Goal: Task Accomplishment & Management: Manage account settings

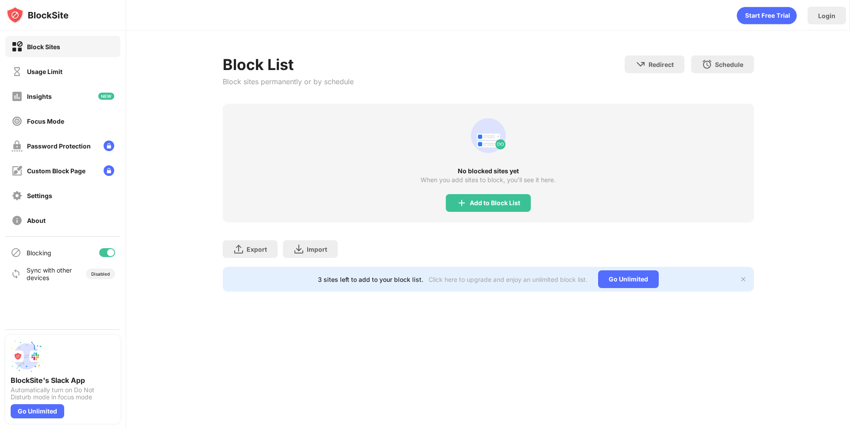
click at [40, 53] on div "Block Sites" at bounding box center [62, 46] width 115 height 21
click at [47, 70] on div "Usage Limit" at bounding box center [44, 72] width 35 height 8
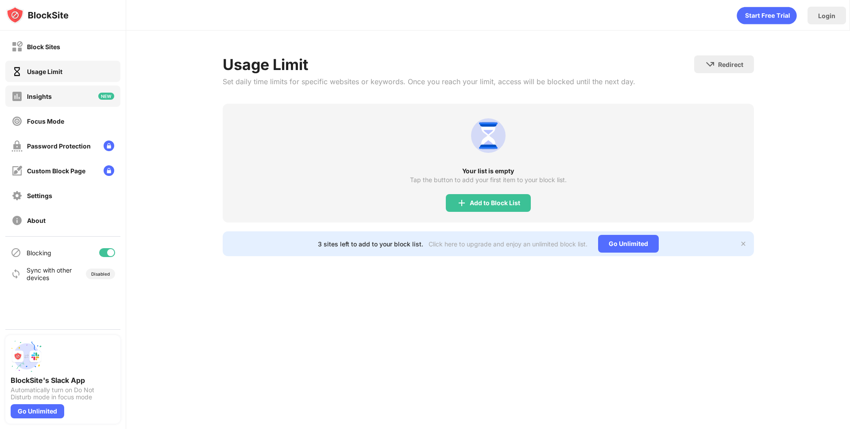
click at [47, 91] on div "Insights" at bounding box center [32, 96] width 40 height 11
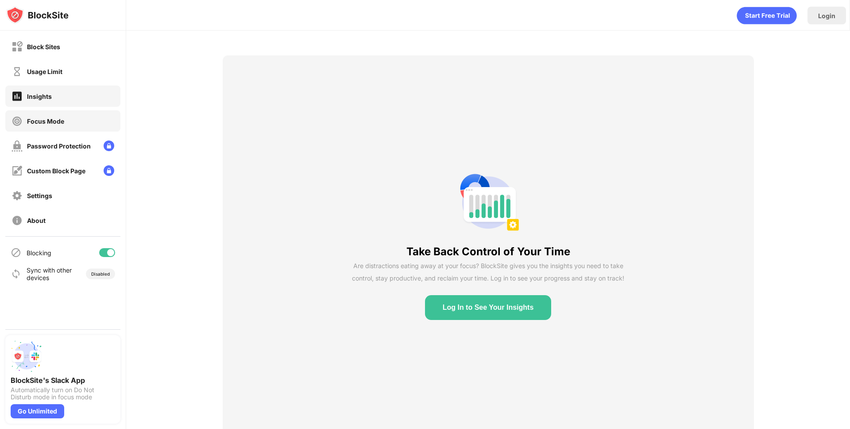
click at [48, 125] on div "Focus Mode" at bounding box center [38, 121] width 53 height 11
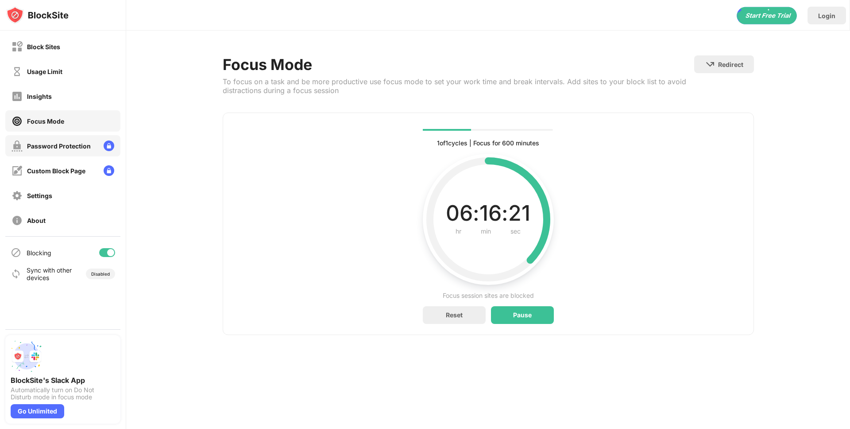
click at [51, 150] on div "Password Protection" at bounding box center [51, 145] width 79 height 11
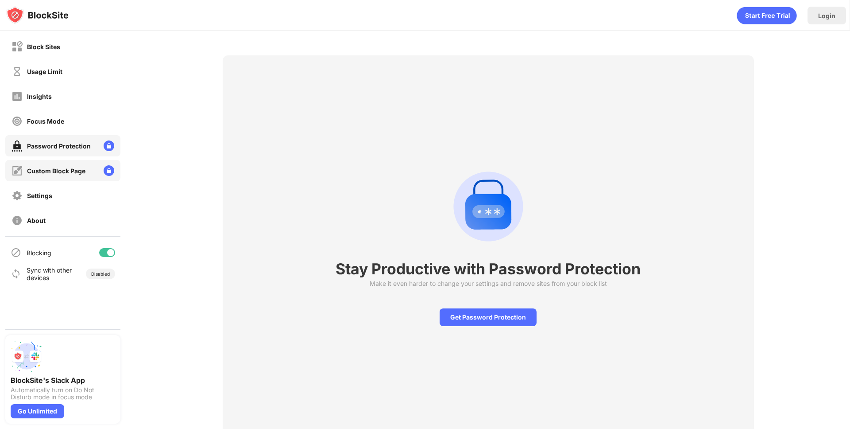
click at [55, 170] on div "Custom Block Page" at bounding box center [56, 171] width 58 height 8
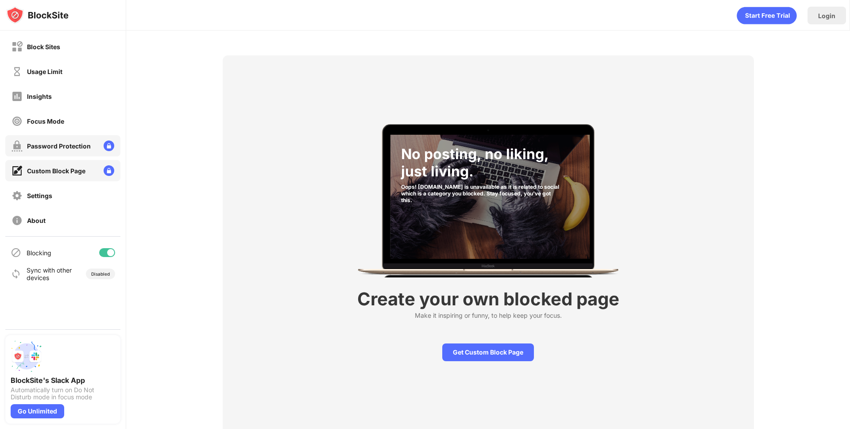
click at [55, 141] on div "Password Protection" at bounding box center [51, 145] width 79 height 11
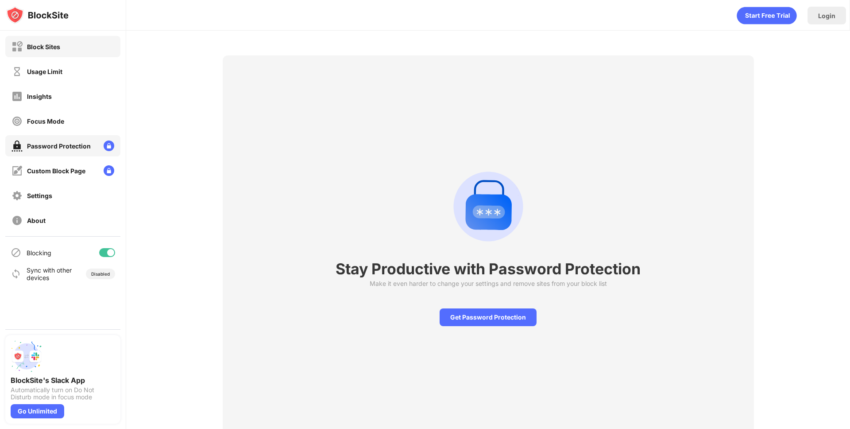
click at [51, 52] on div "Block Sites" at bounding box center [62, 46] width 115 height 21
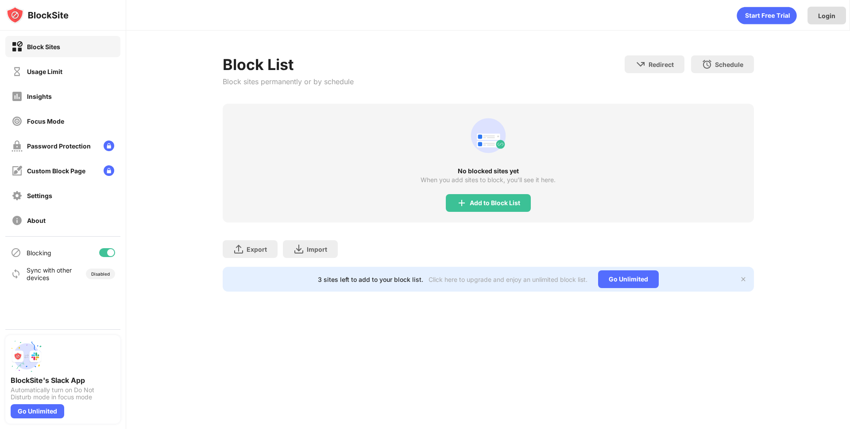
click at [828, 13] on div "Login" at bounding box center [826, 16] width 17 height 8
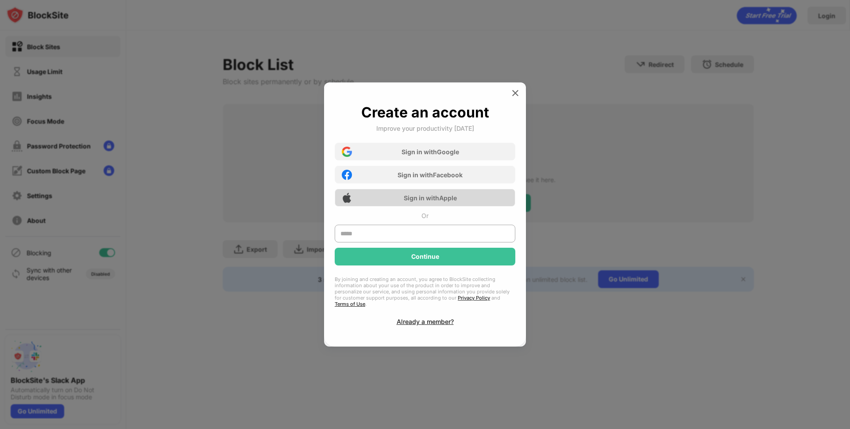
click at [430, 201] on div "Sign in with Apple" at bounding box center [430, 198] width 53 height 8
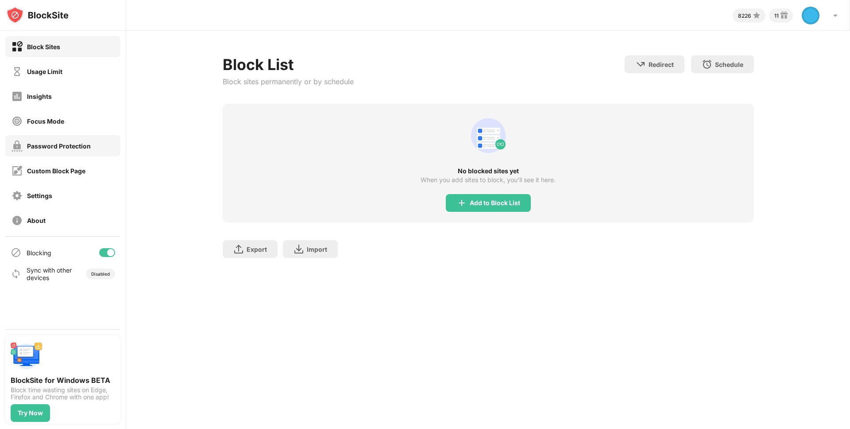
click at [53, 146] on div "Password Protection" at bounding box center [59, 146] width 64 height 8
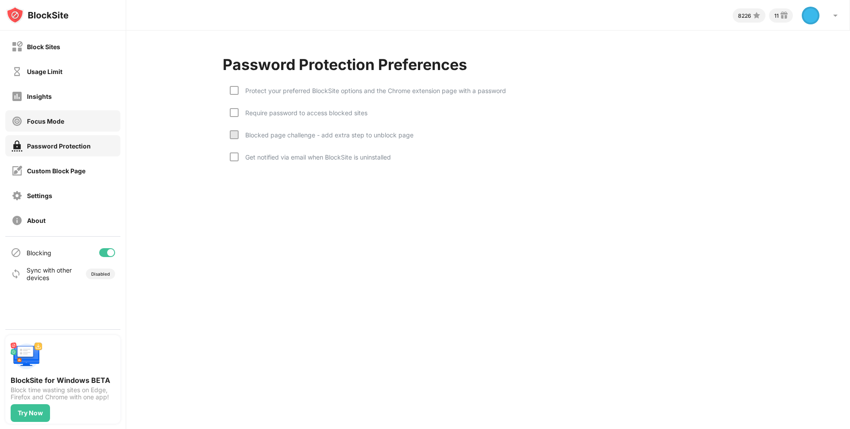
click at [52, 128] on div "Focus Mode" at bounding box center [62, 120] width 115 height 21
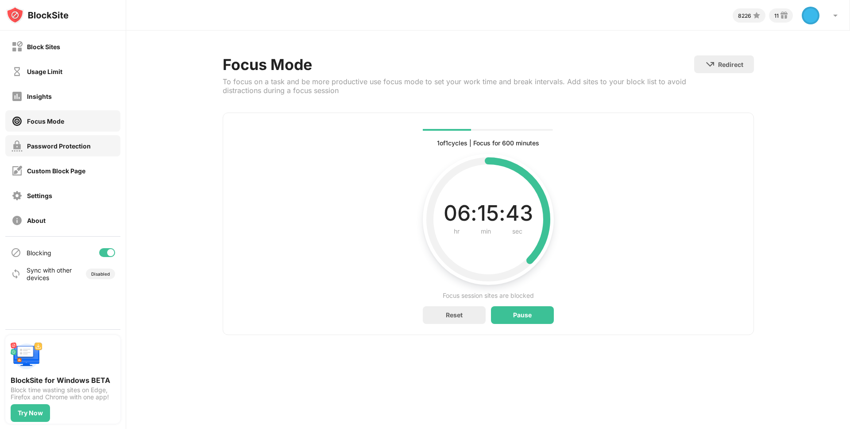
click at [44, 143] on div "Password Protection" at bounding box center [59, 146] width 64 height 8
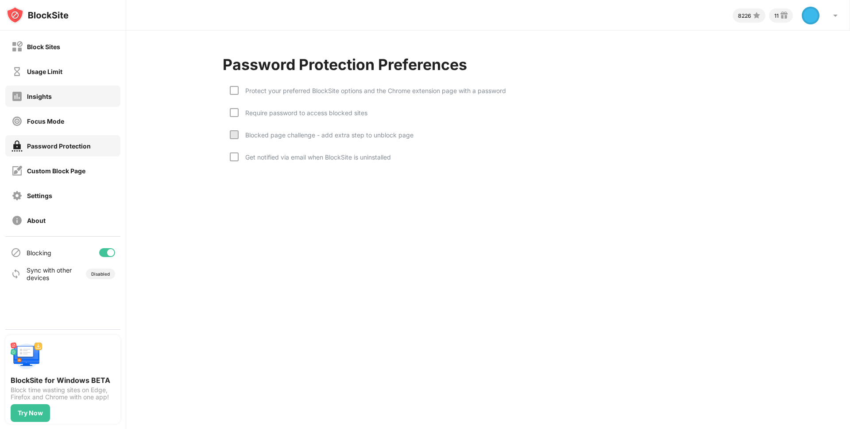
click at [58, 105] on div "Insights" at bounding box center [62, 95] width 115 height 21
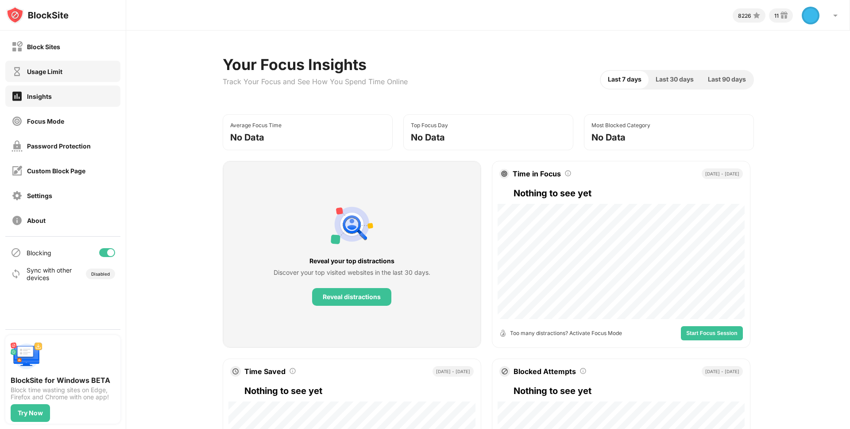
click at [64, 71] on div "Usage Limit" at bounding box center [62, 71] width 115 height 21
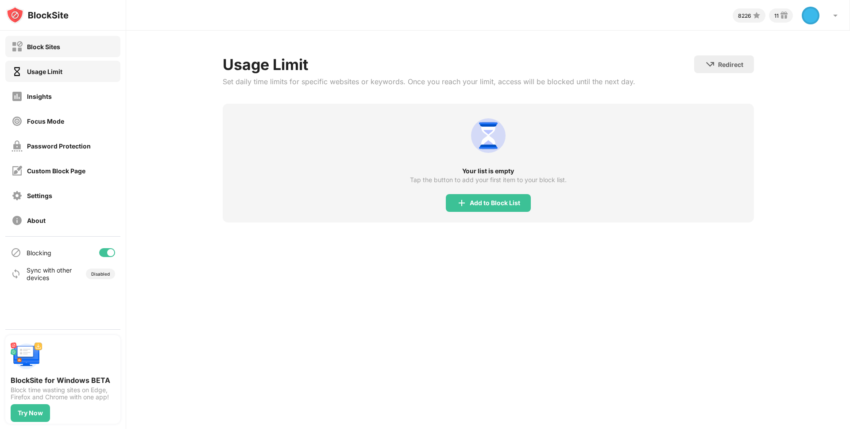
click at [60, 45] on div "Block Sites" at bounding box center [62, 46] width 115 height 21
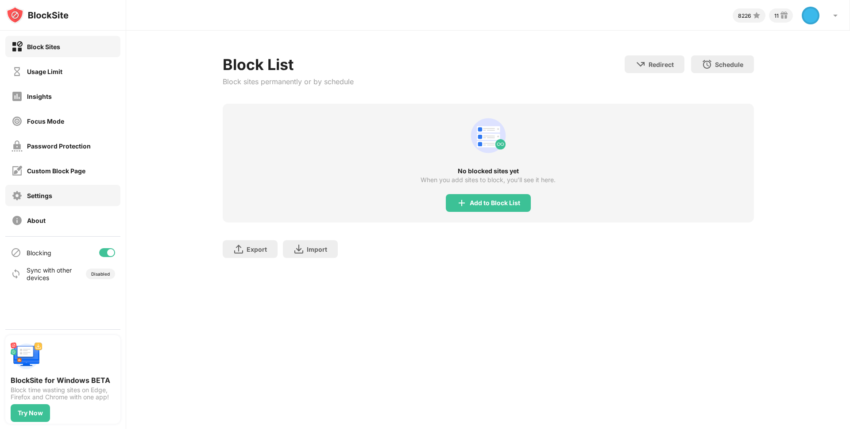
click at [39, 193] on div "Settings" at bounding box center [39, 196] width 25 height 8
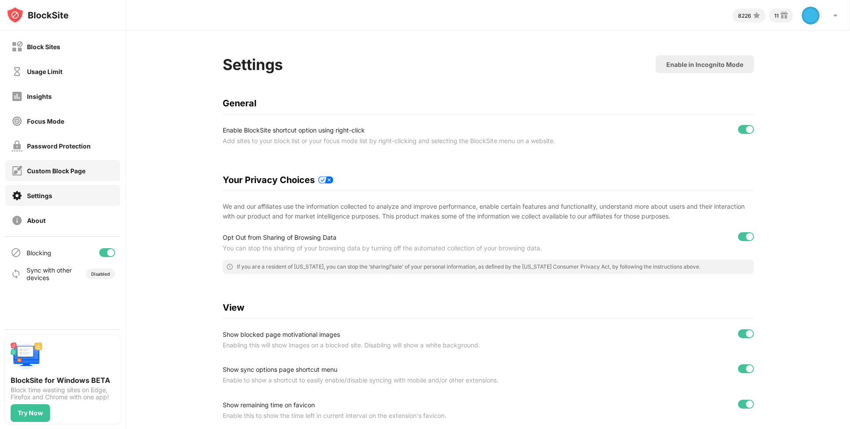
click at [46, 168] on div "Custom Block Page" at bounding box center [56, 171] width 58 height 8
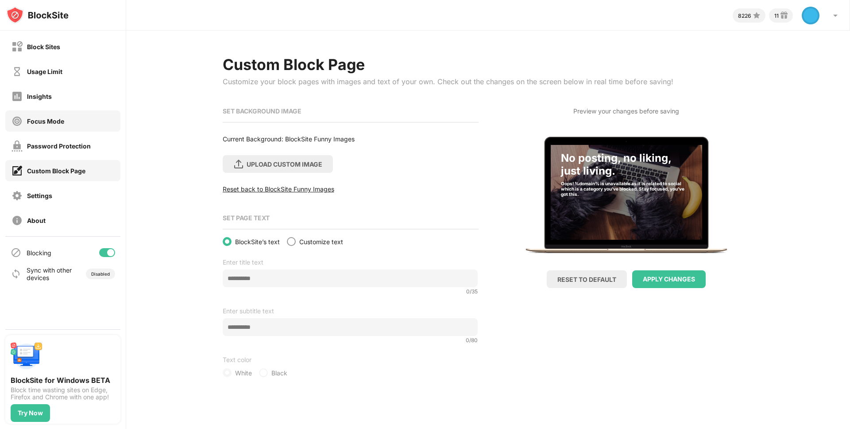
click at [54, 112] on div "Focus Mode" at bounding box center [62, 120] width 115 height 21
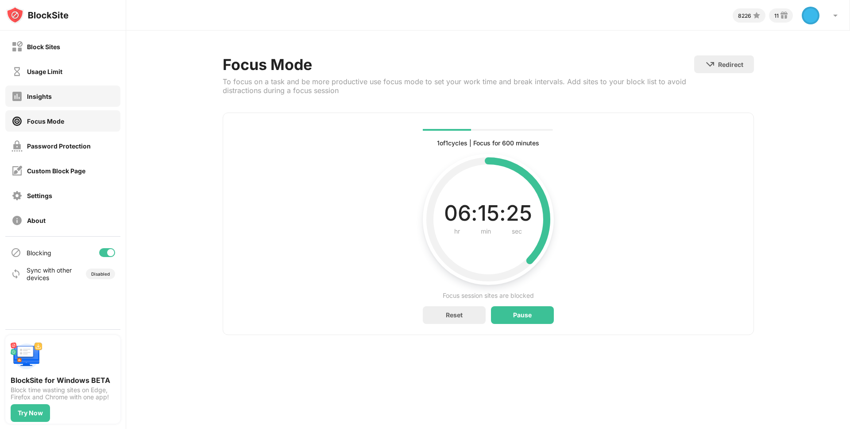
click at [31, 104] on div "Insights" at bounding box center [62, 95] width 115 height 21
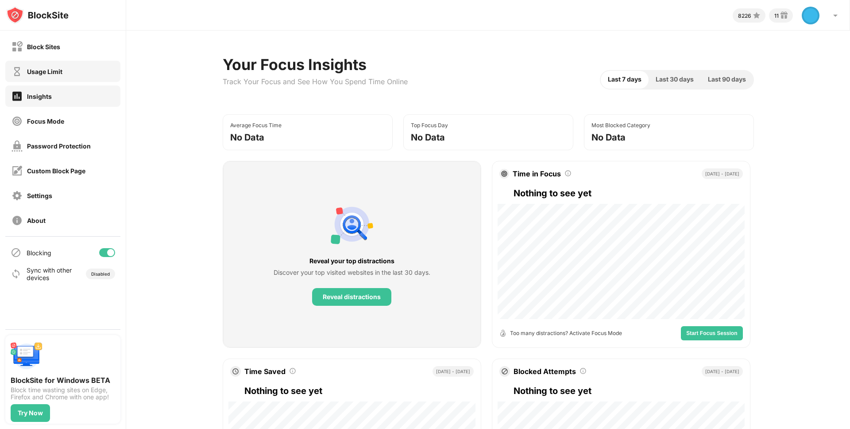
click at [39, 79] on div "Usage Limit" at bounding box center [62, 71] width 115 height 21
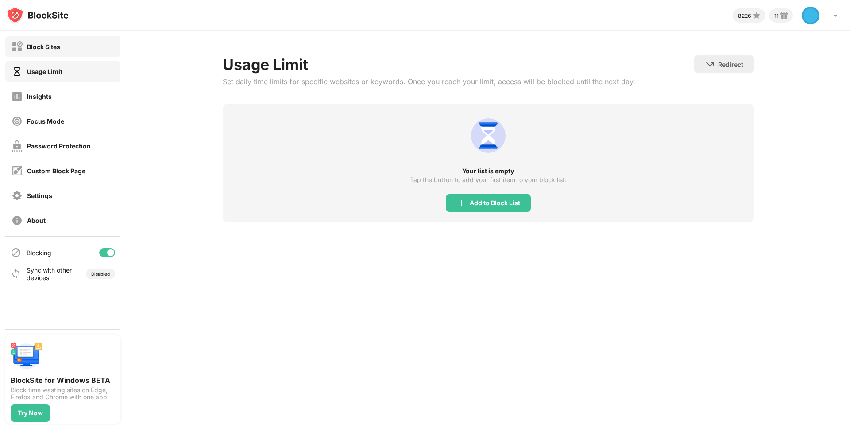
click at [46, 53] on div "Block Sites" at bounding box center [62, 46] width 115 height 21
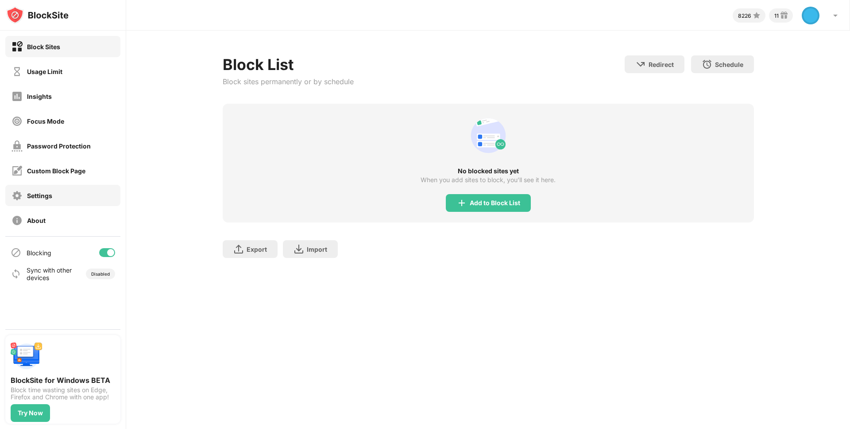
click at [51, 195] on div "Settings" at bounding box center [39, 196] width 25 height 8
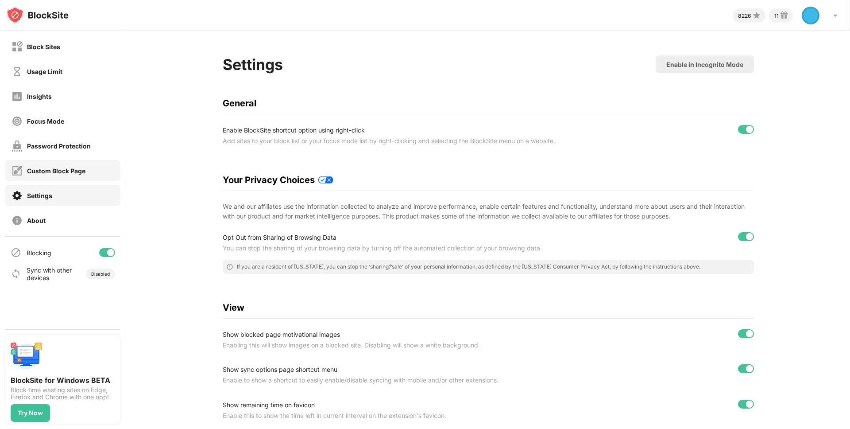
click at [55, 174] on div "Custom Block Page" at bounding box center [56, 171] width 58 height 8
